Goal: Task Accomplishment & Management: Use online tool/utility

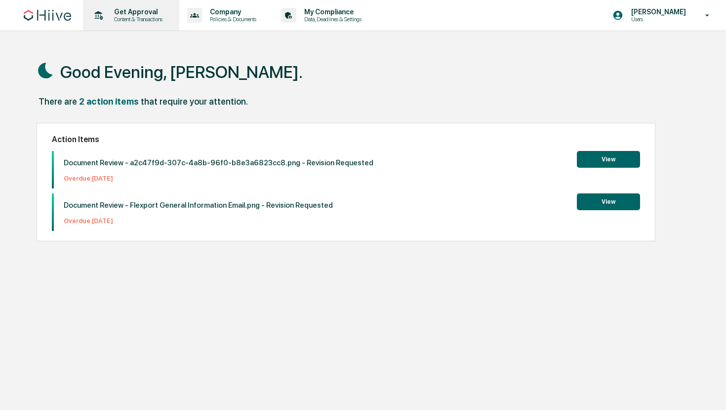
click at [112, 16] on p "Content & Transactions" at bounding box center [136, 19] width 61 height 7
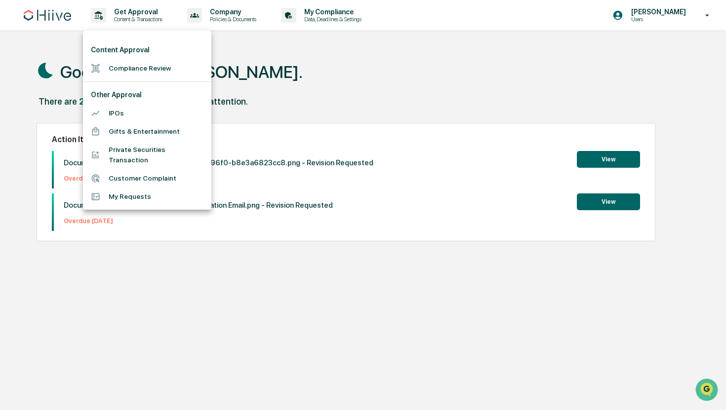
click at [118, 74] on li "Compliance Review" at bounding box center [147, 68] width 128 height 18
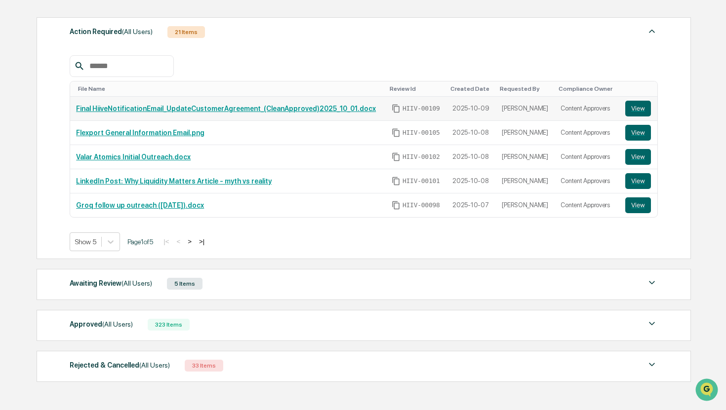
scroll to position [135, 0]
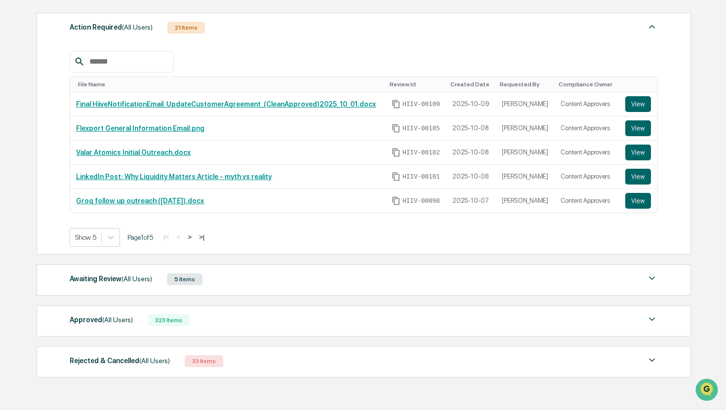
click at [117, 324] on span "(All Users)" at bounding box center [117, 320] width 31 height 8
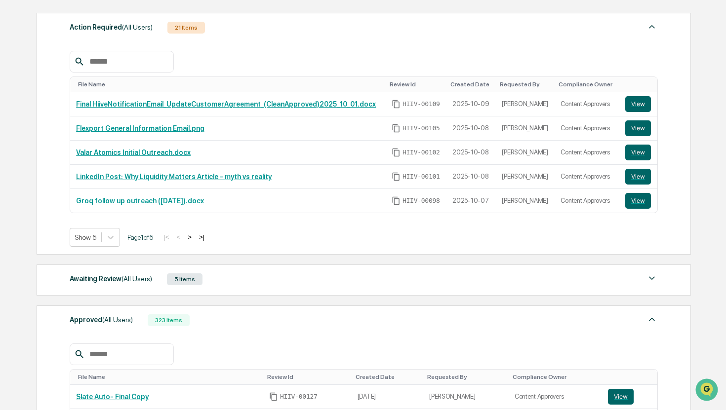
click at [210, 279] on div "Awaiting Review (All Users) 5 Items" at bounding box center [364, 280] width 588 height 14
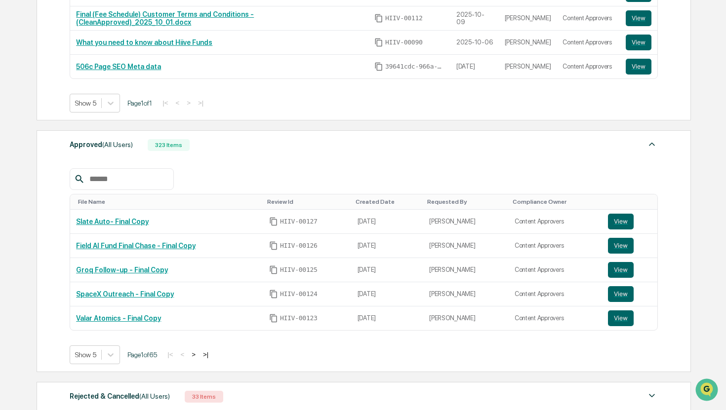
scroll to position [521, 0]
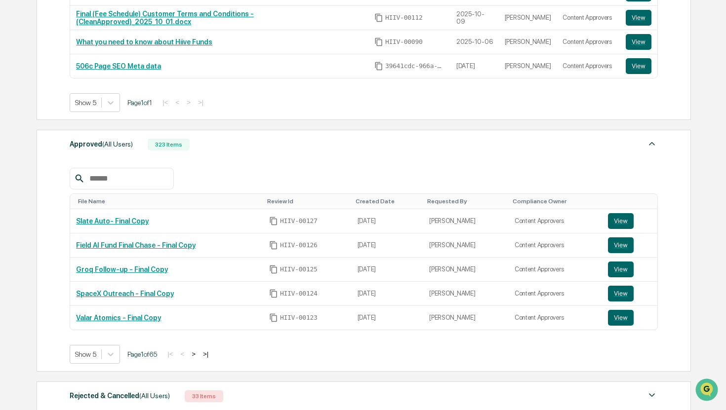
click at [141, 181] on input "text" at bounding box center [127, 178] width 84 height 13
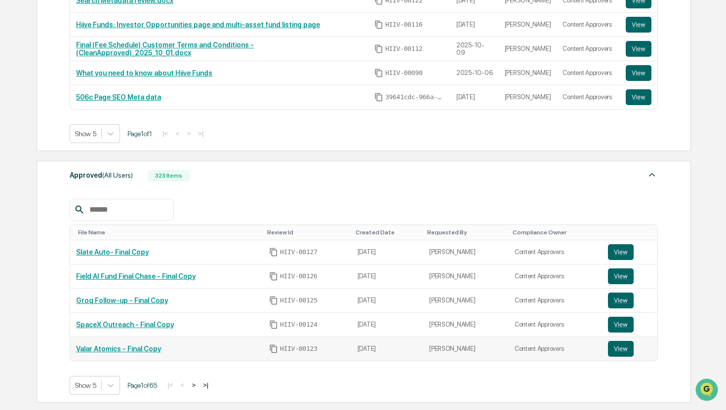
scroll to position [489, 0]
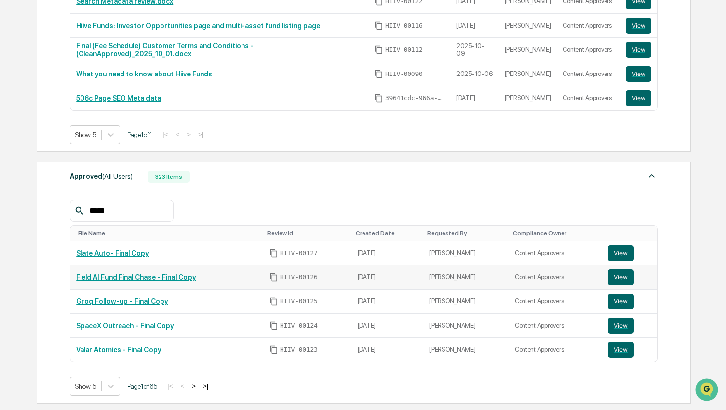
type input "*****"
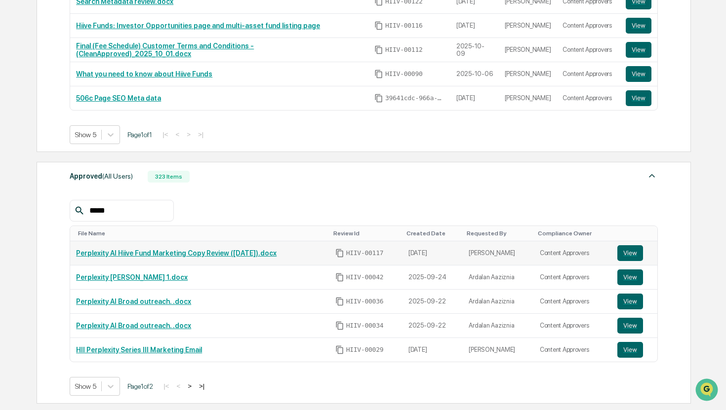
click at [647, 255] on link "View" at bounding box center [634, 253] width 34 height 16
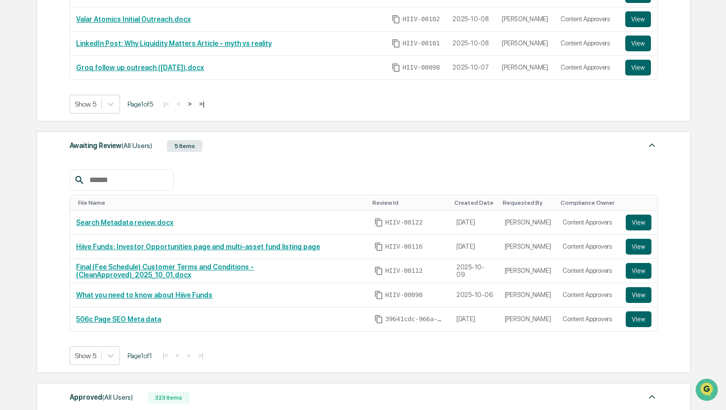
scroll to position [0, 0]
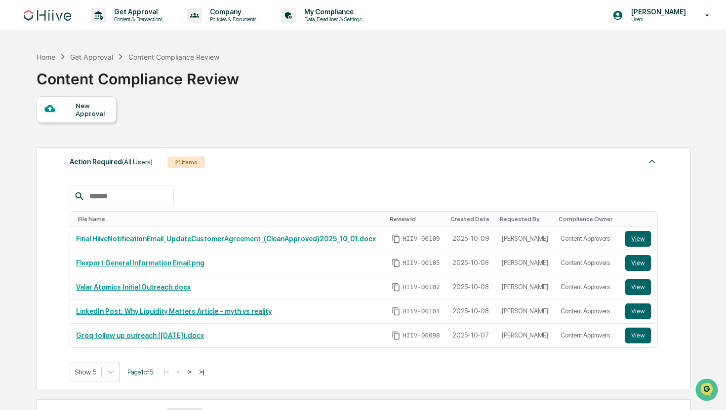
click at [39, 21] on link at bounding box center [53, 15] width 59 height 31
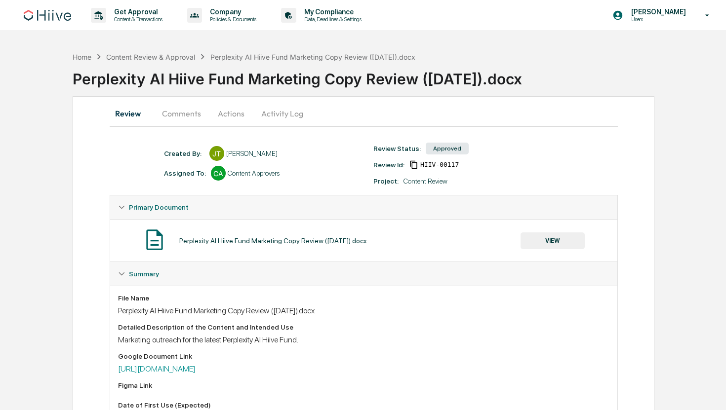
click at [188, 120] on button "Comments" at bounding box center [181, 114] width 55 height 24
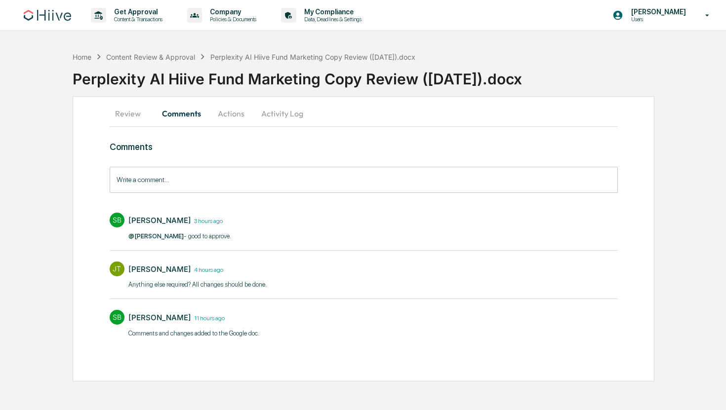
click at [232, 120] on button "Actions" at bounding box center [231, 114] width 44 height 24
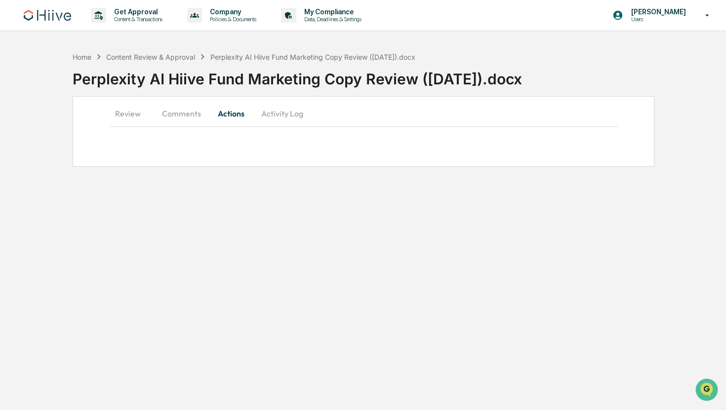
click at [283, 114] on button "Activity Log" at bounding box center [282, 114] width 58 height 24
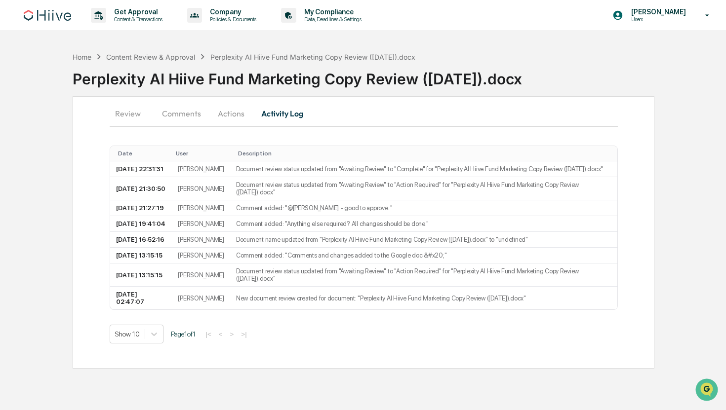
click at [124, 118] on button "Review" at bounding box center [132, 114] width 44 height 24
